Goal: Transaction & Acquisition: Purchase product/service

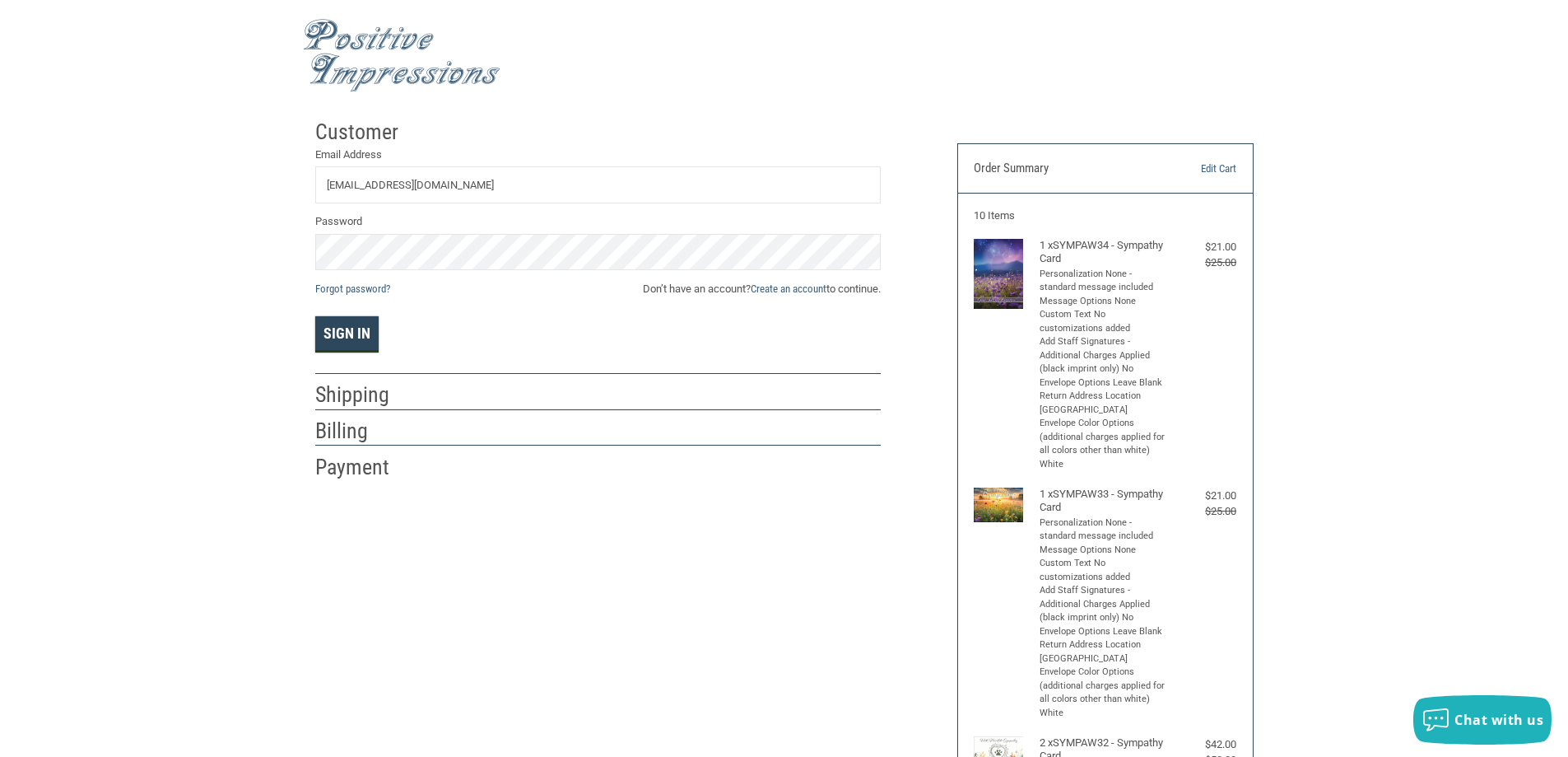
type input "INFO@BESTFRIENDSAHPR.COM"
click at [356, 336] on button "Sign In" at bounding box center [347, 334] width 64 height 36
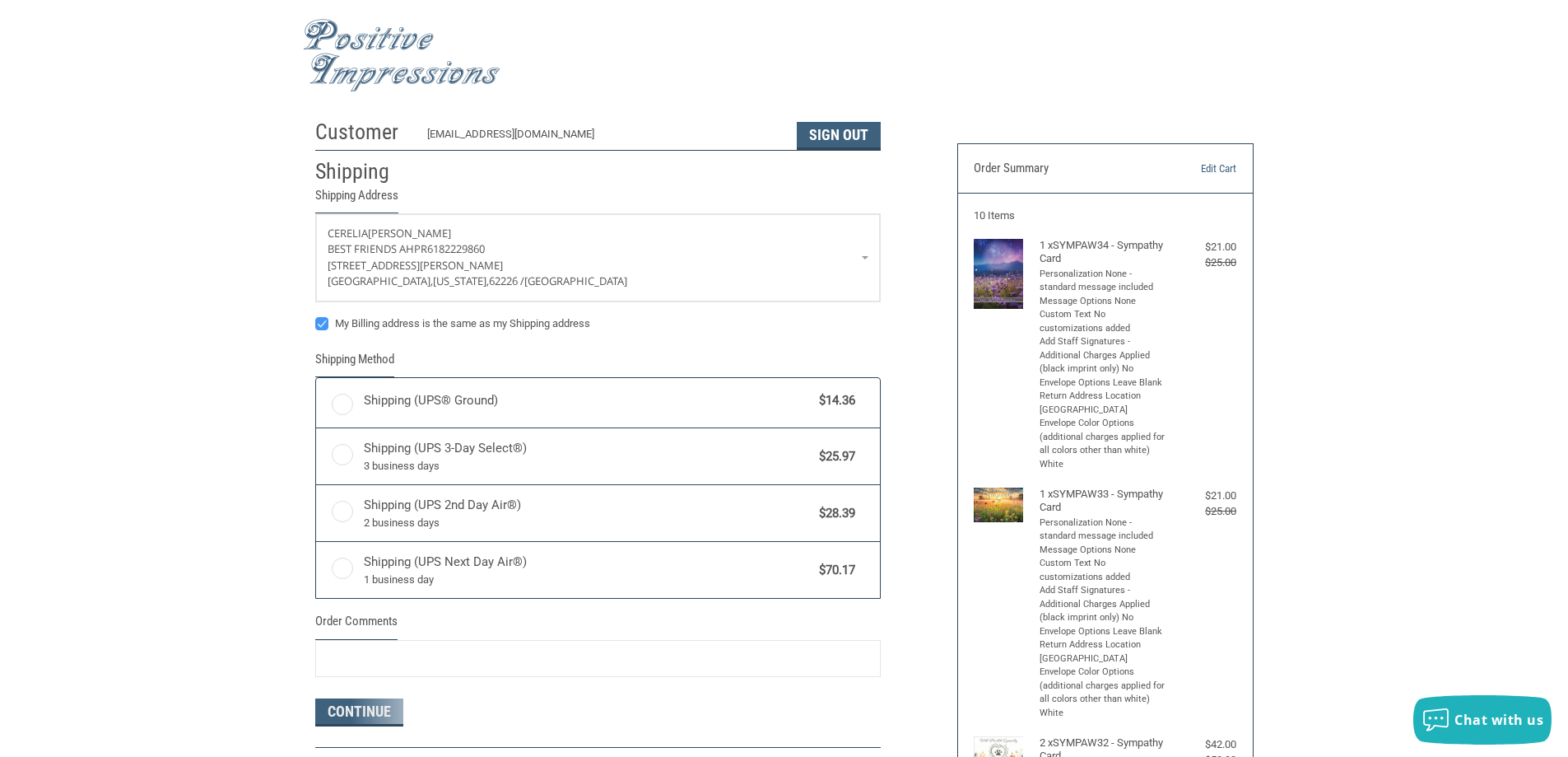
radio input "true"
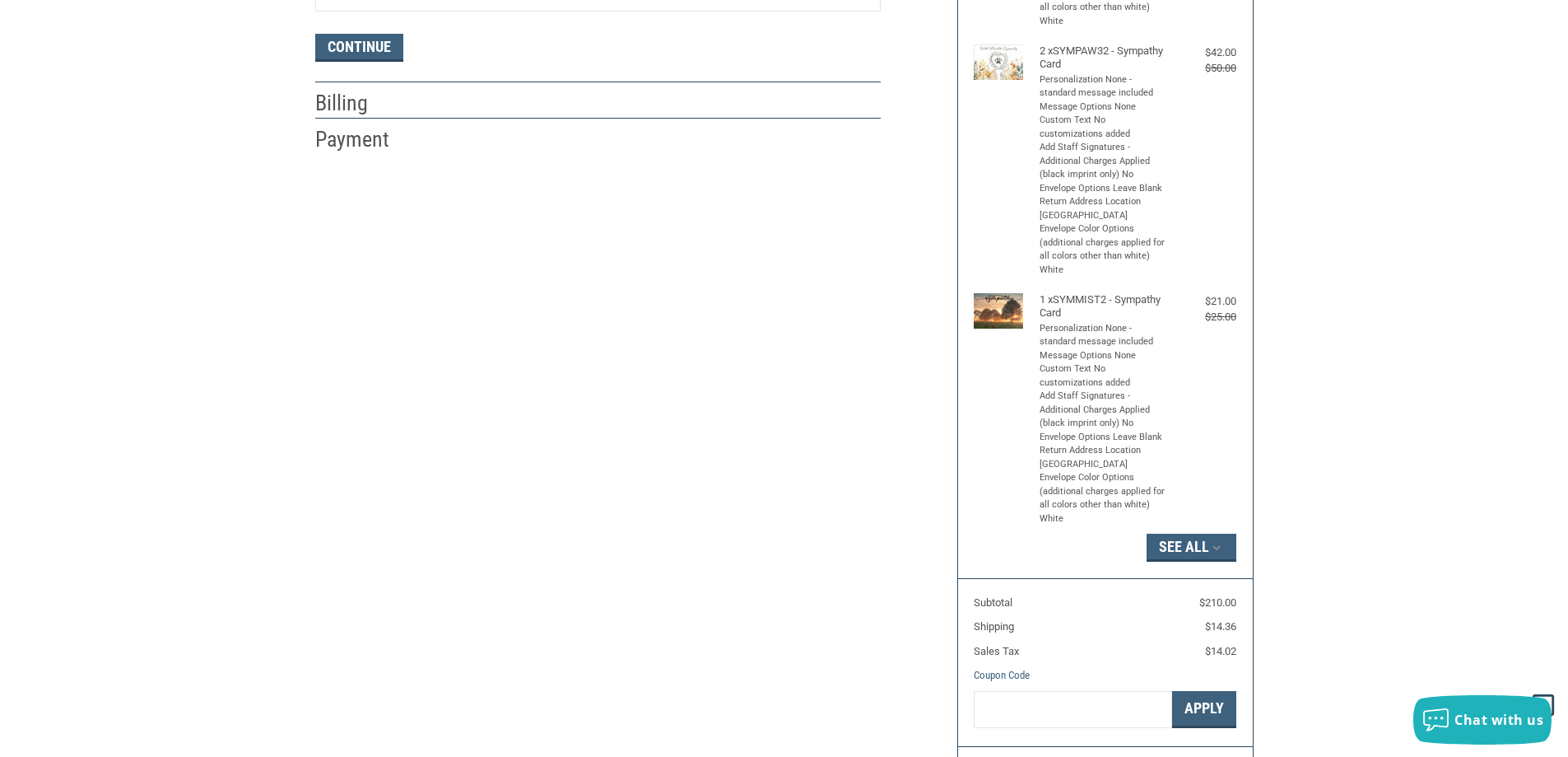
scroll to position [1144, 0]
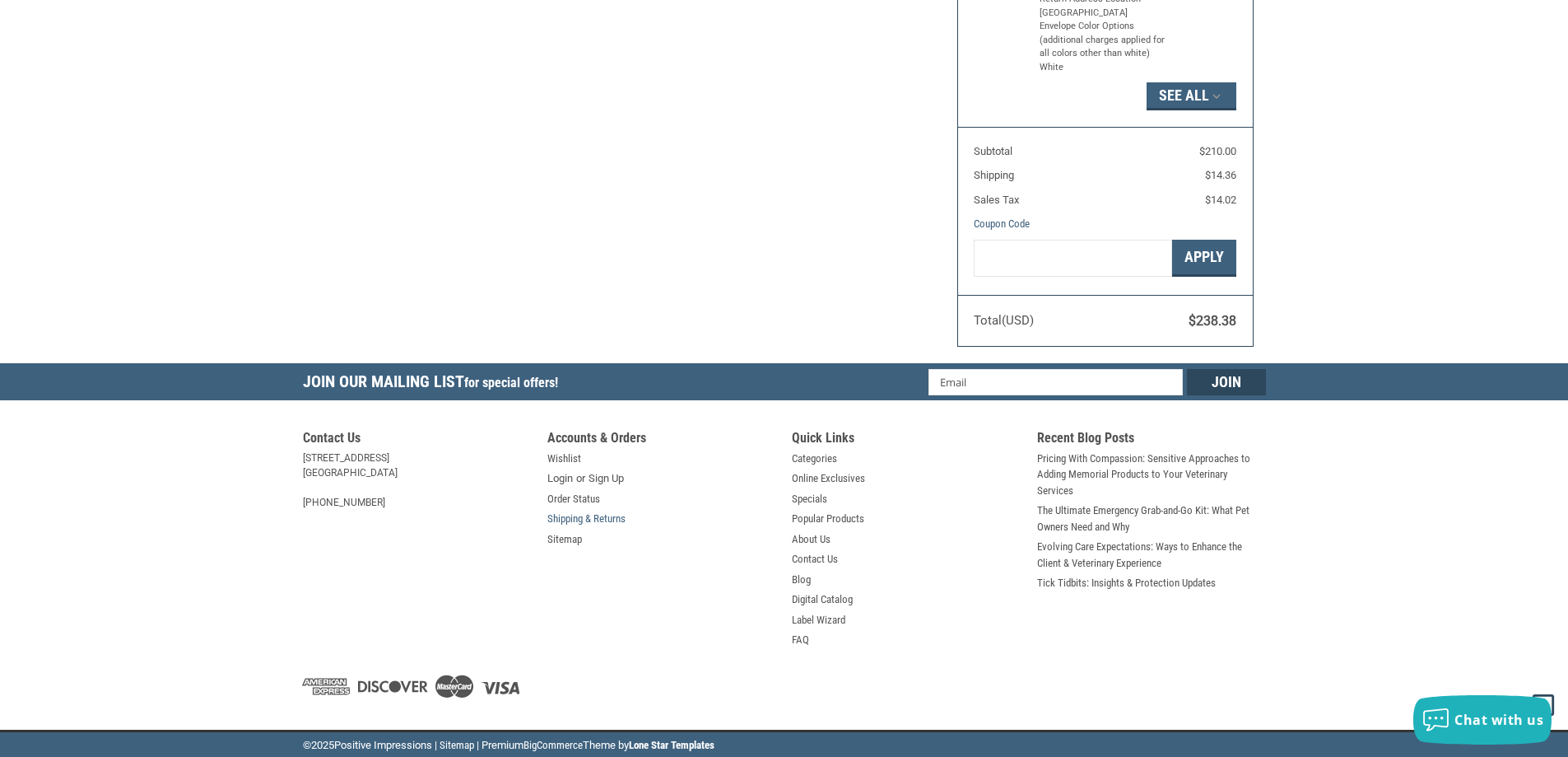
click at [570, 517] on link "Shipping & Returns" at bounding box center [586, 518] width 78 height 16
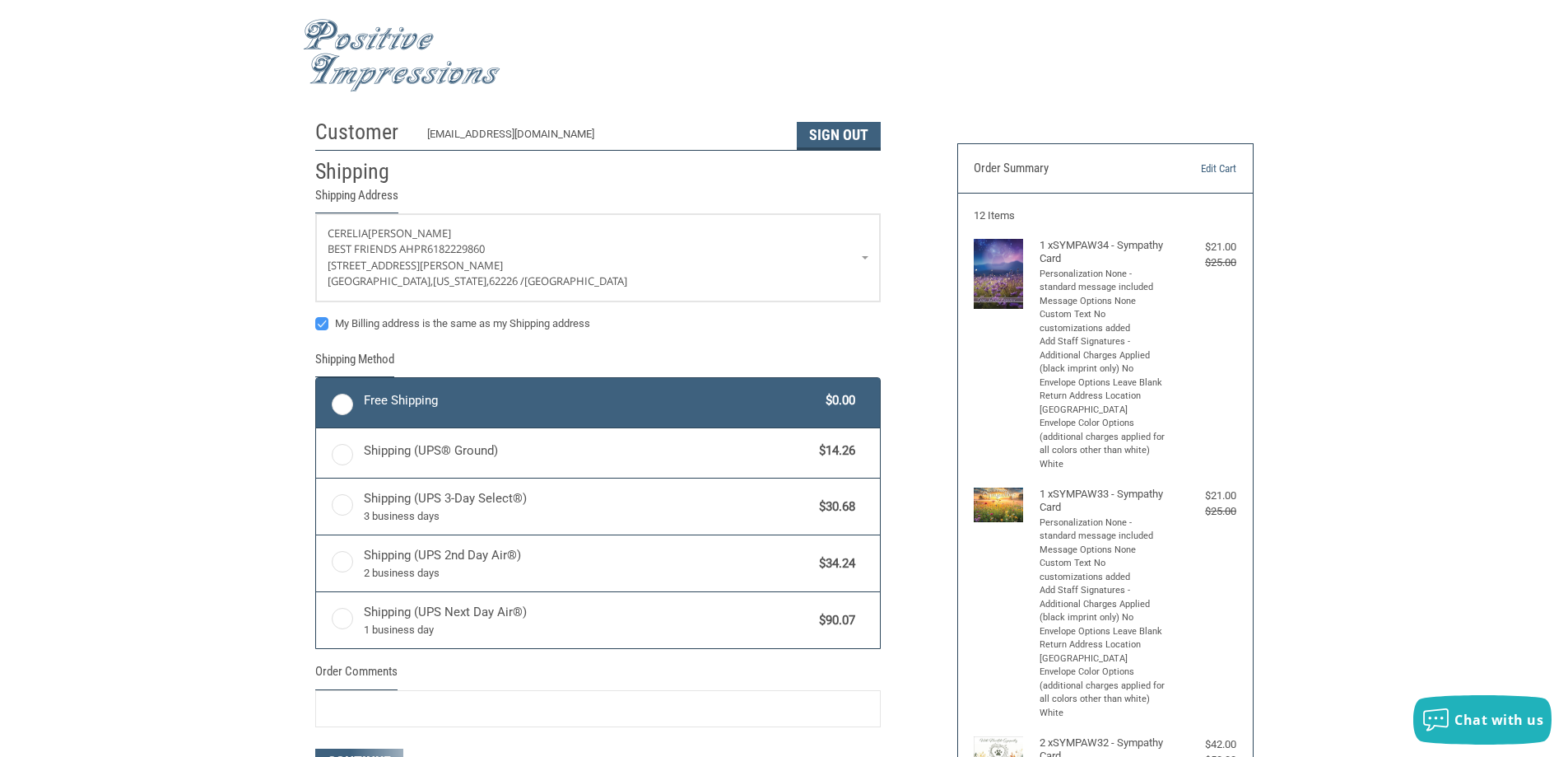
radio input "true"
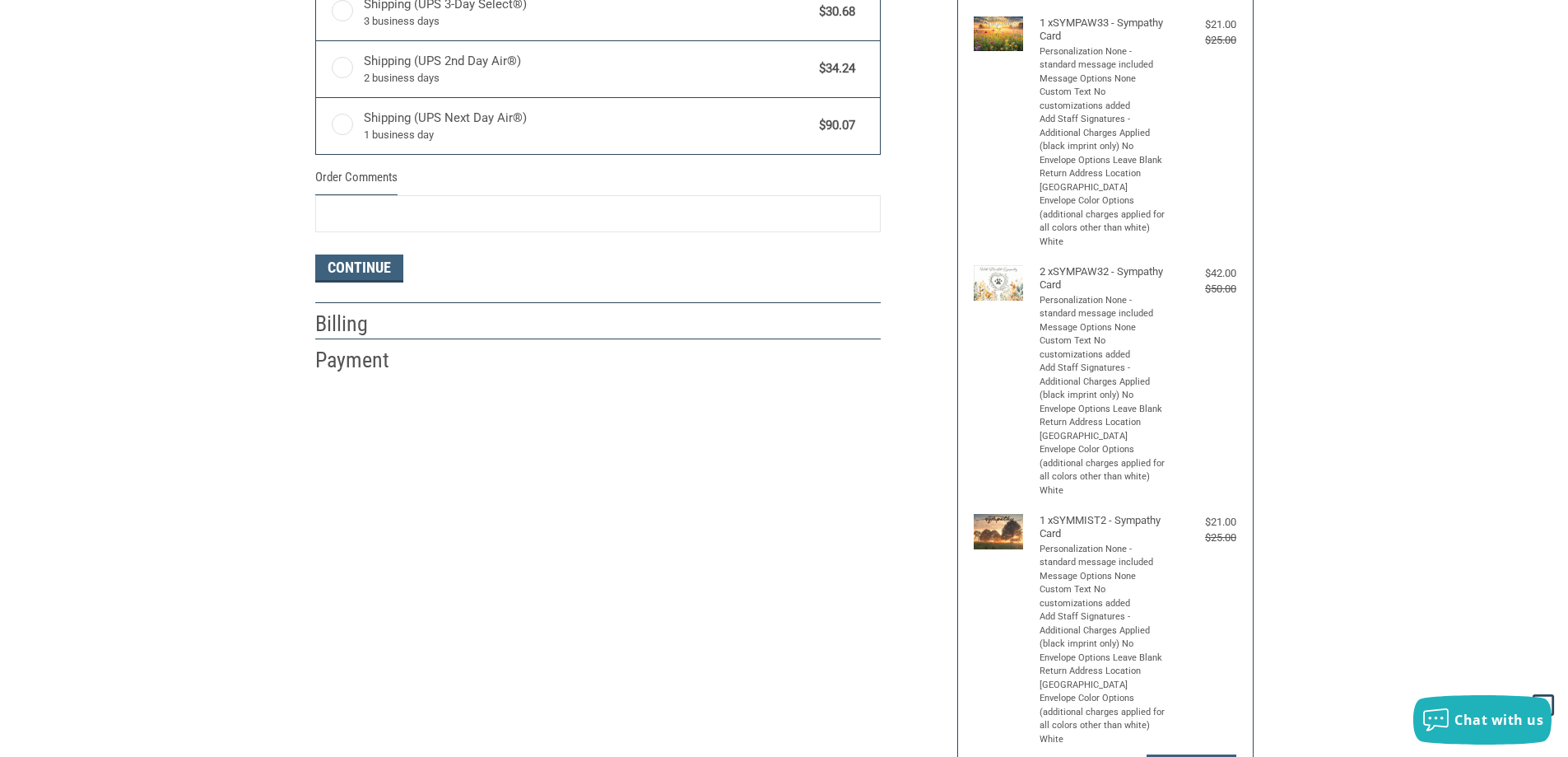
scroll to position [494, 0]
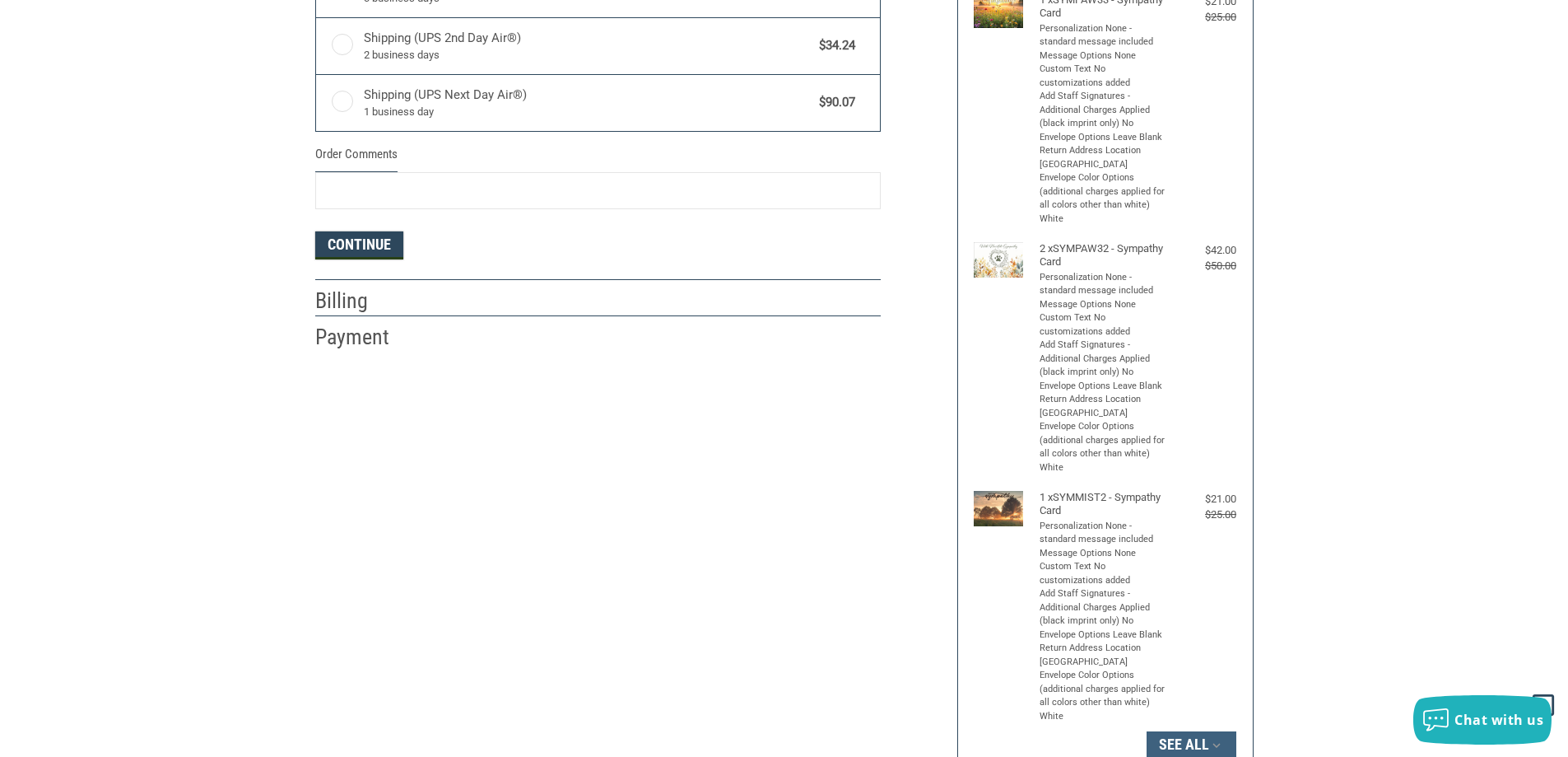
click at [343, 246] on button "Continue" at bounding box center [359, 245] width 88 height 28
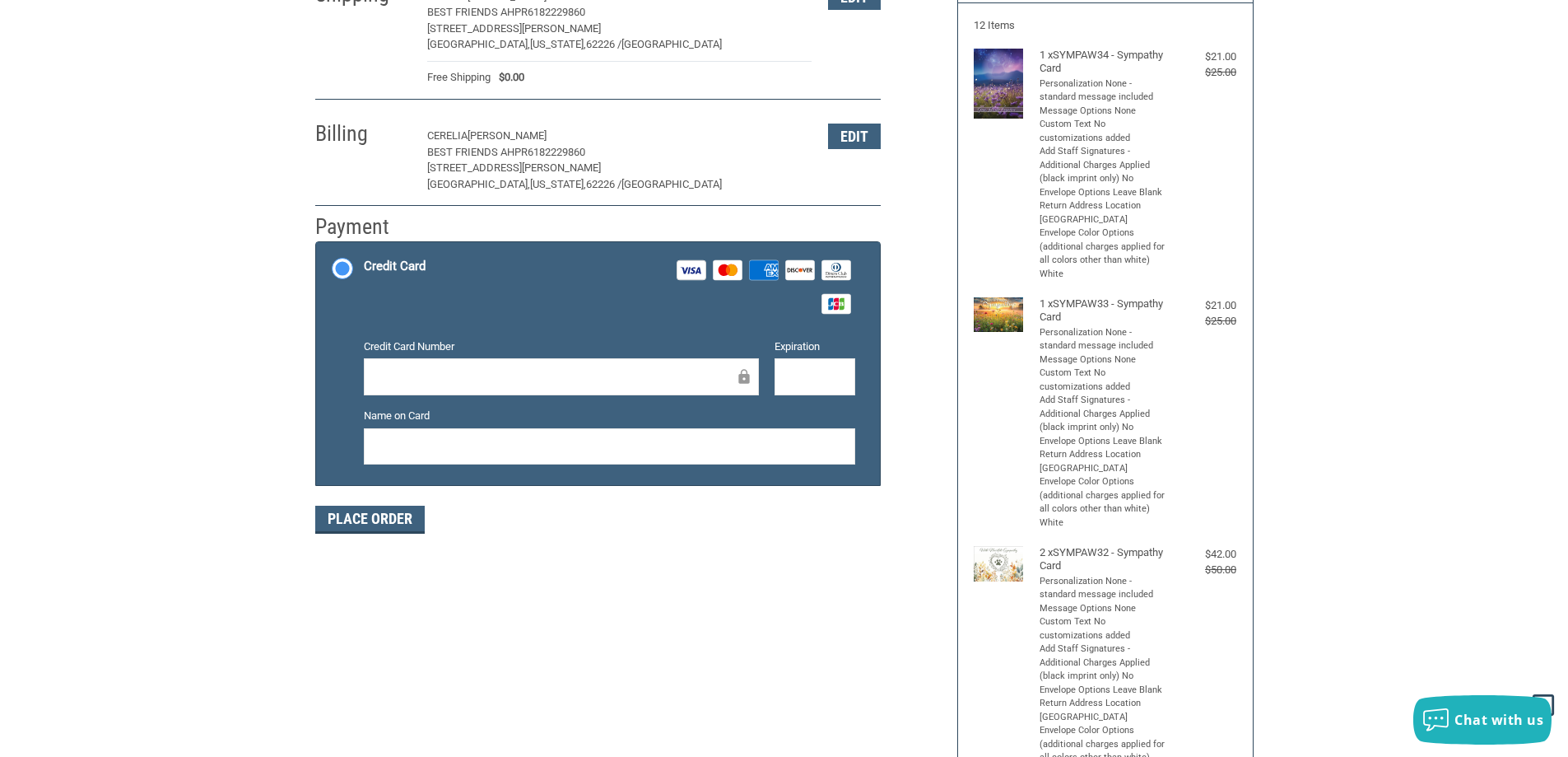
scroll to position [108, 0]
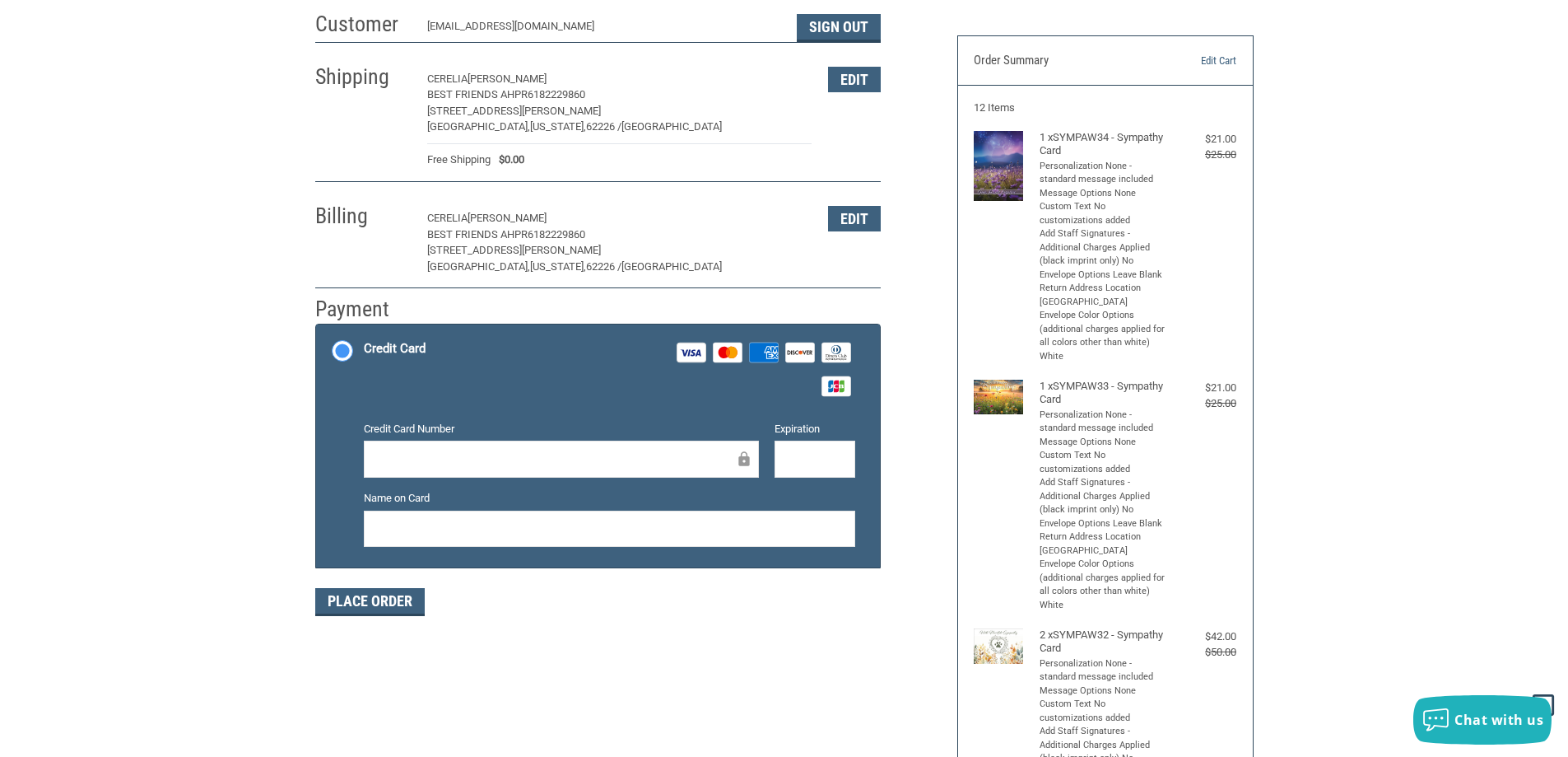
click at [480, 439] on div "Credit Card Number" at bounding box center [561, 450] width 410 height 59
click at [221, 407] on div "Customer [EMAIL_ADDRESS][DOMAIN_NAME] Sign Out Shipping [PERSON_NAME] Best Frie…" at bounding box center [784, 701] width 1568 height 1395
click at [380, 590] on button "Place Order" at bounding box center [369, 601] width 109 height 28
